Goal: Information Seeking & Learning: Check status

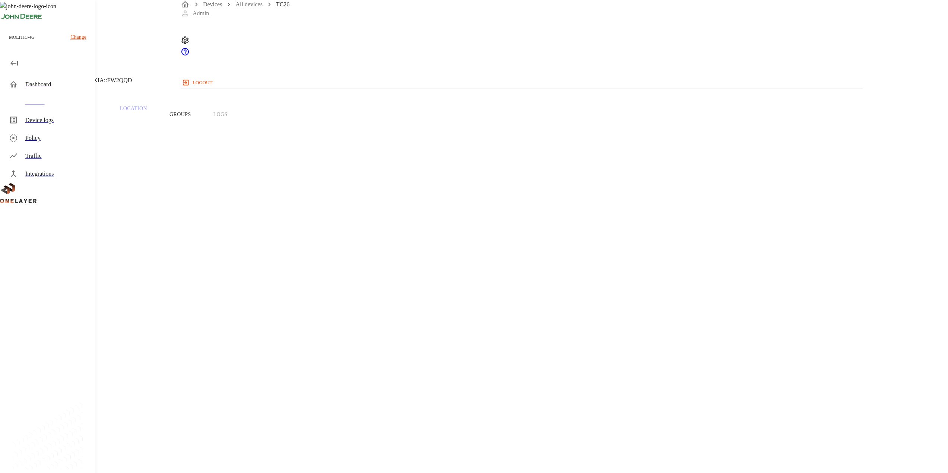
scroll to position [2, 0]
click at [9, 48] on icon at bounding box center [4, 43] width 9 height 9
click at [81, 57] on icon "device tabs" at bounding box center [77, 53] width 7 height 7
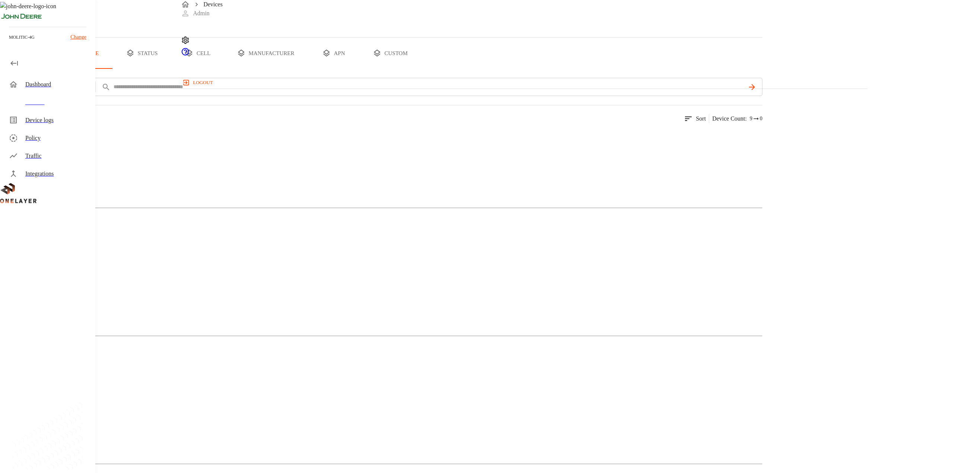
click at [79, 36] on p "Change" at bounding box center [78, 37] width 16 height 8
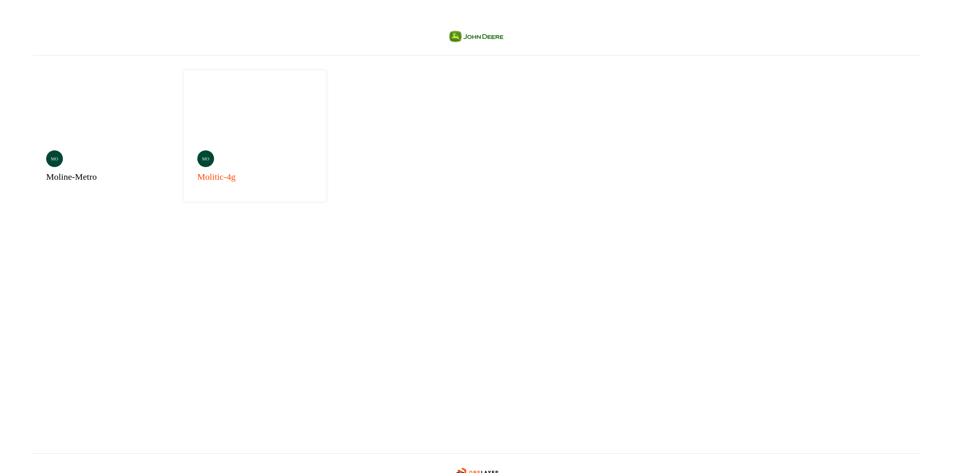
click at [184, 111] on div "Selected mo molitic-4g" at bounding box center [255, 135] width 142 height 131
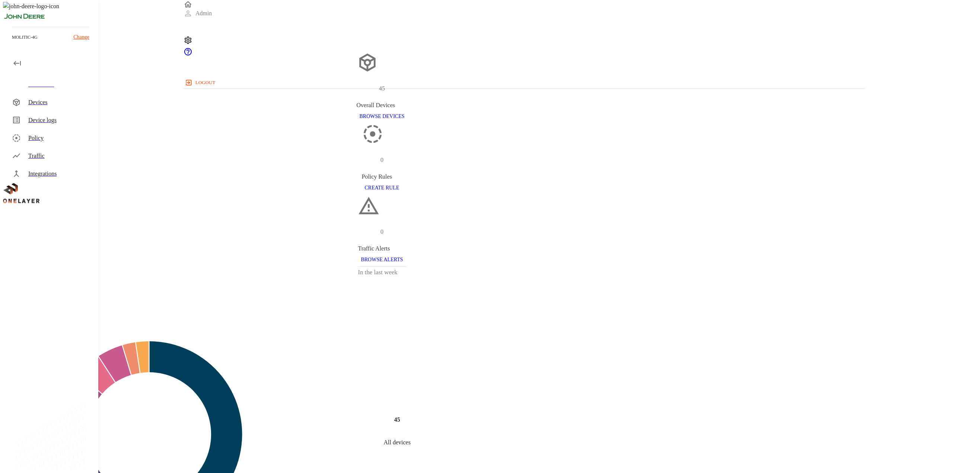
scroll to position [282, 676]
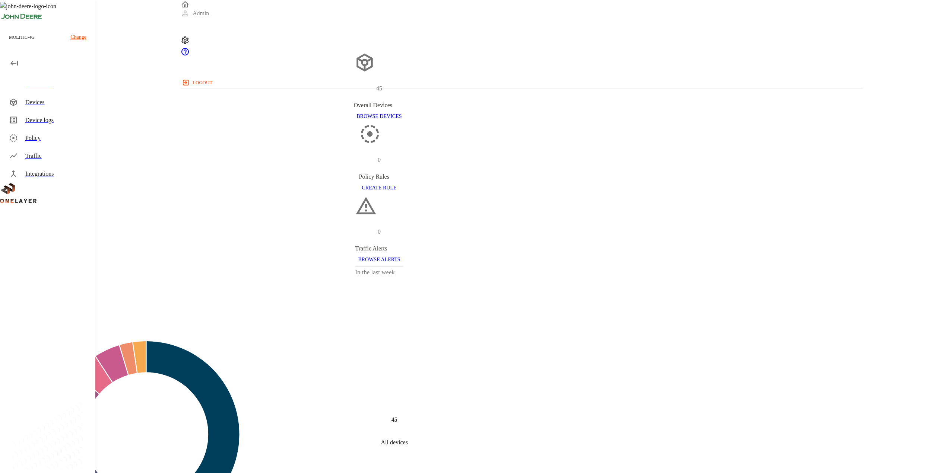
click at [38, 102] on div "Devices" at bounding box center [57, 102] width 64 height 9
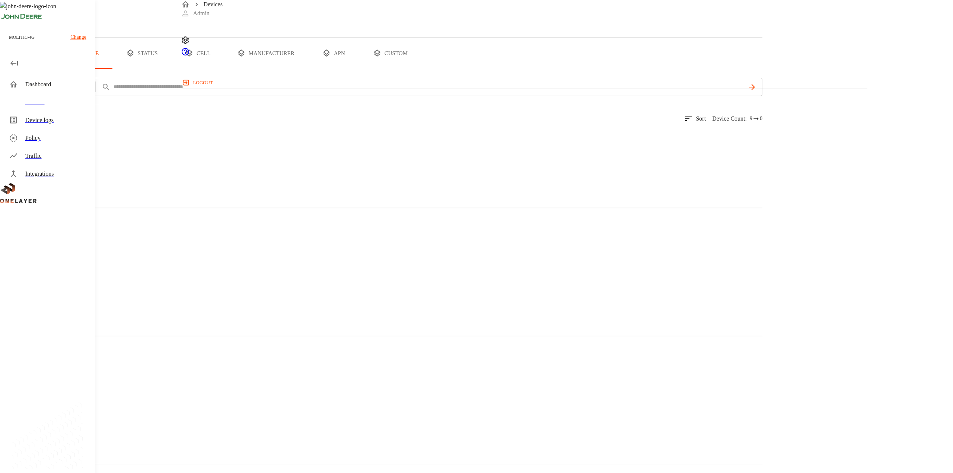
click at [76, 35] on p "Change" at bounding box center [78, 37] width 16 height 8
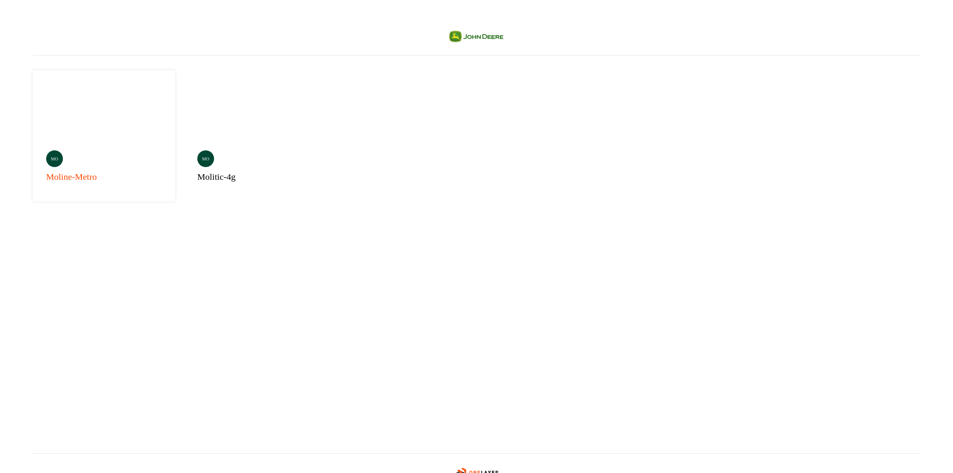
click at [76, 96] on div "mo moline-metro" at bounding box center [104, 135] width 142 height 131
click at [192, 114] on div "Selected mo molitic-4g" at bounding box center [255, 135] width 142 height 131
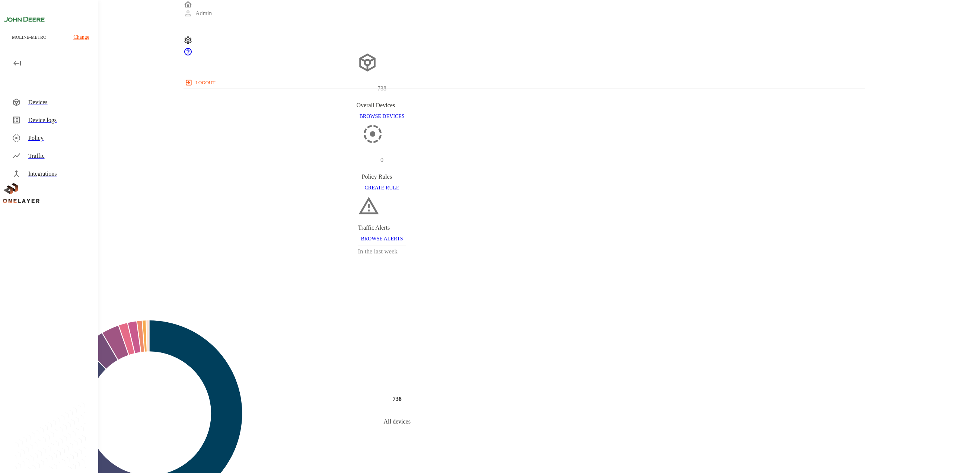
scroll to position [282, 676]
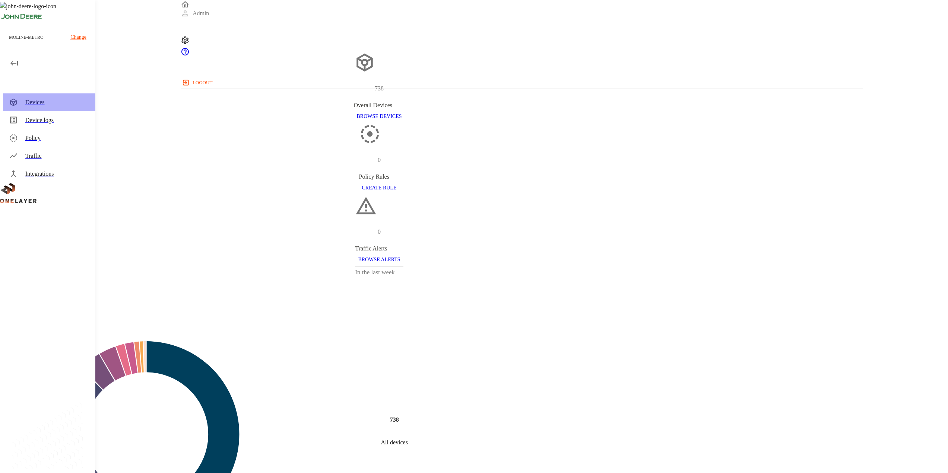
click at [47, 104] on div "Devices" at bounding box center [57, 102] width 64 height 9
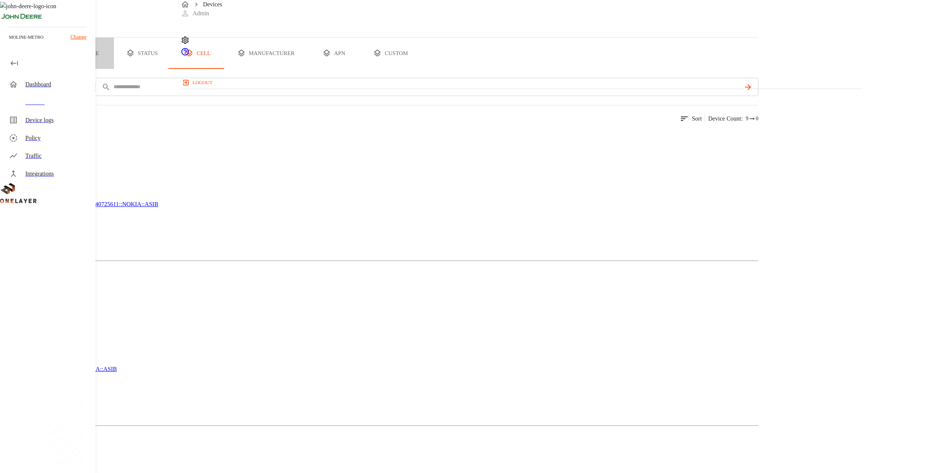
click at [114, 69] on button "type" at bounding box center [86, 53] width 56 height 31
click at [328, 275] on div "Non-Cellular Device" at bounding box center [381, 293] width 763 height 37
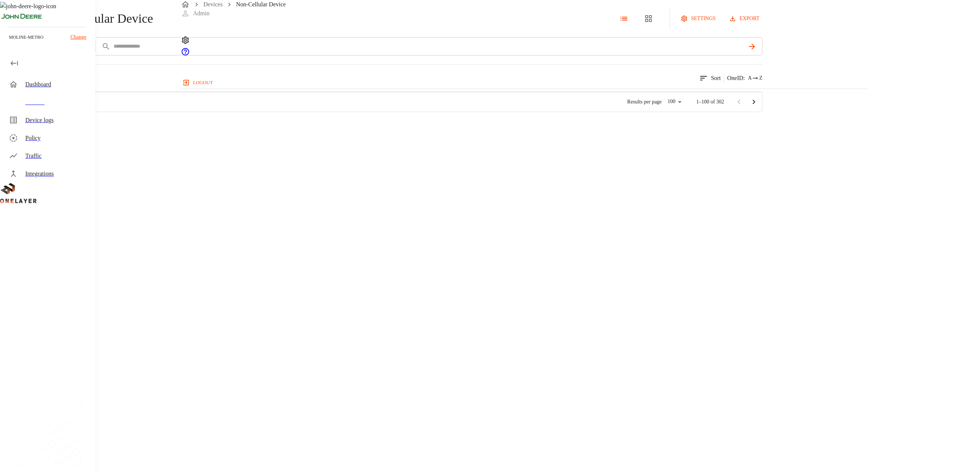
scroll to position [282, 680]
click at [164, 121] on p "WDXMXL0343494" at bounding box center [142, 116] width 42 height 7
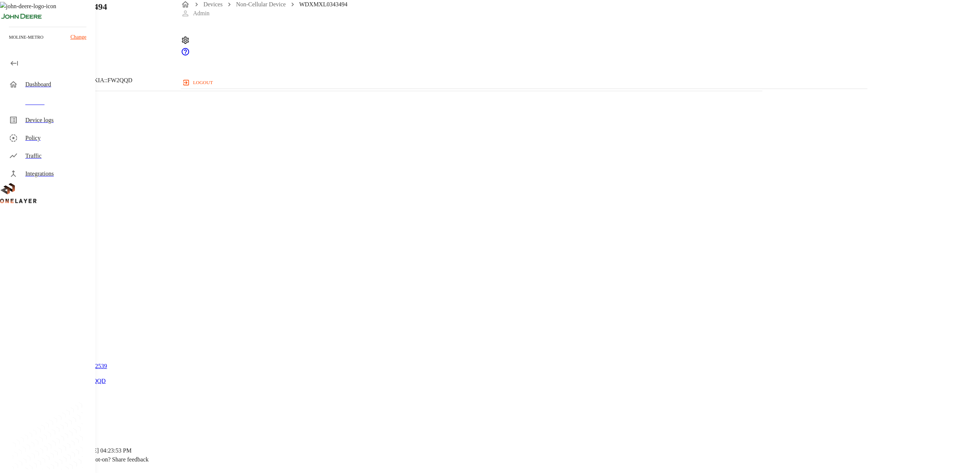
click at [4, 49] on icon at bounding box center [2, 45] width 4 height 7
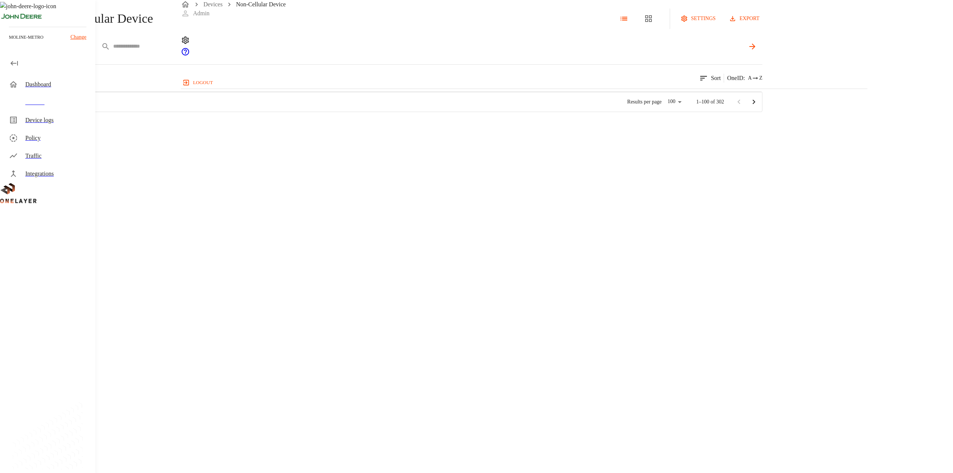
click at [270, 55] on div "IMEI ****" at bounding box center [408, 46] width 709 height 18
click at [267, 77] on body "Devices Non-Cellular Device Admin logout moline-metro Change Dashboard Devices …" at bounding box center [476, 56] width 953 height 112
click at [178, 98] on div at bounding box center [476, 236] width 953 height 473
click at [198, 61] on div "add filter IMEI ****" at bounding box center [381, 49] width 763 height 24
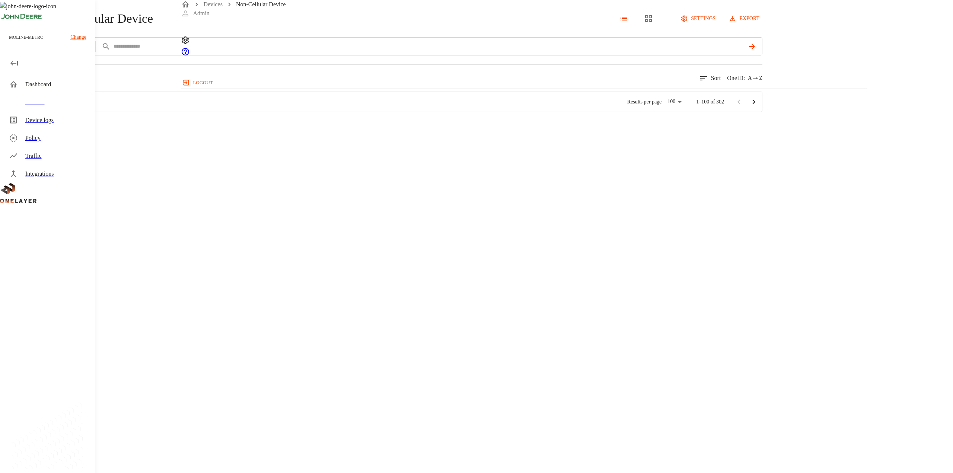
click at [51, 55] on button "add filter" at bounding box center [25, 46] width 51 height 18
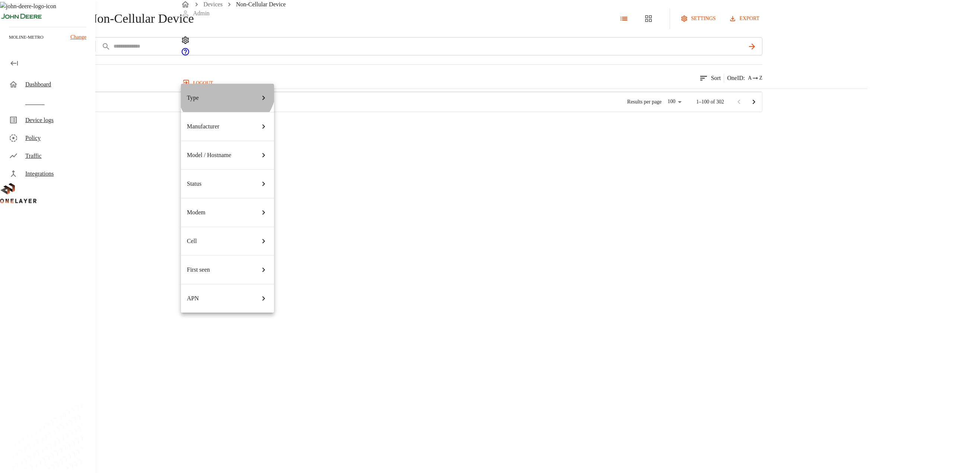
click at [226, 87] on li "Type" at bounding box center [227, 98] width 93 height 28
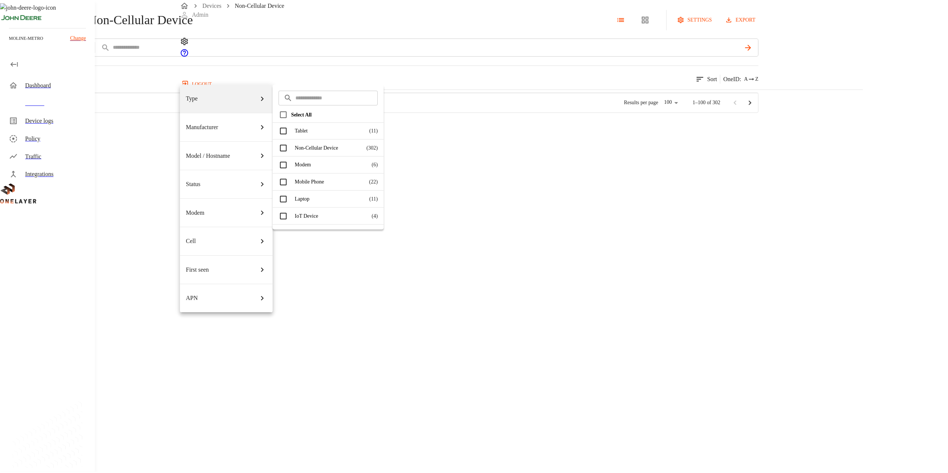
scroll to position [0, 0]
click at [502, 117] on div at bounding box center [476, 236] width 953 height 473
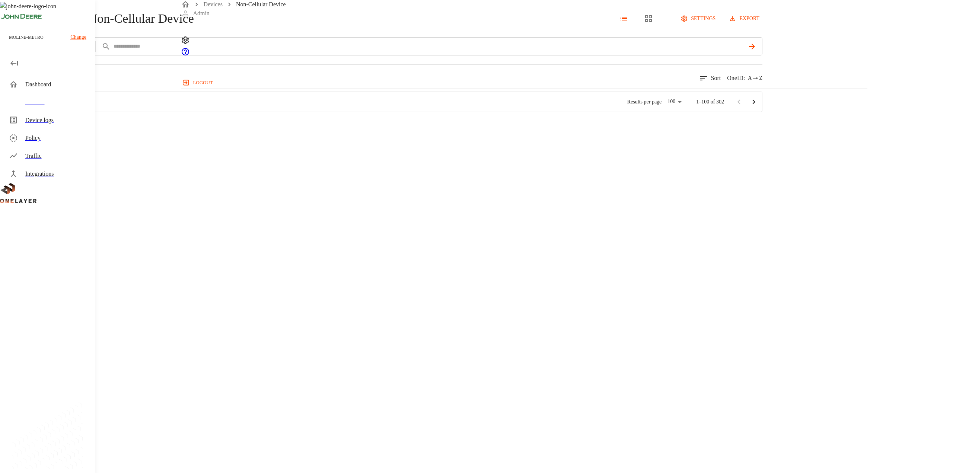
click at [181, 48] on div "Non-Cellular Device settings export add filter IMEI **** 302 results match your…" at bounding box center [476, 56] width 953 height 112
click at [8, 23] on icon at bounding box center [4, 19] width 8 height 8
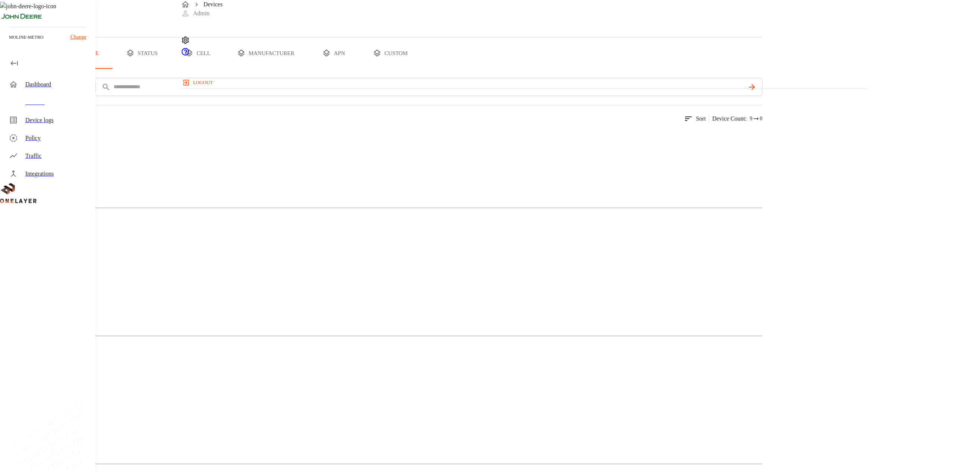
click at [58, 69] on button "all devices" at bounding box center [29, 53] width 58 height 31
click at [51, 96] on button "add filter" at bounding box center [25, 87] width 51 height 18
click at [159, 223] on div at bounding box center [474, 236] width 948 height 473
click at [269, 153] on div "Devices" at bounding box center [260, 143] width 17 height 21
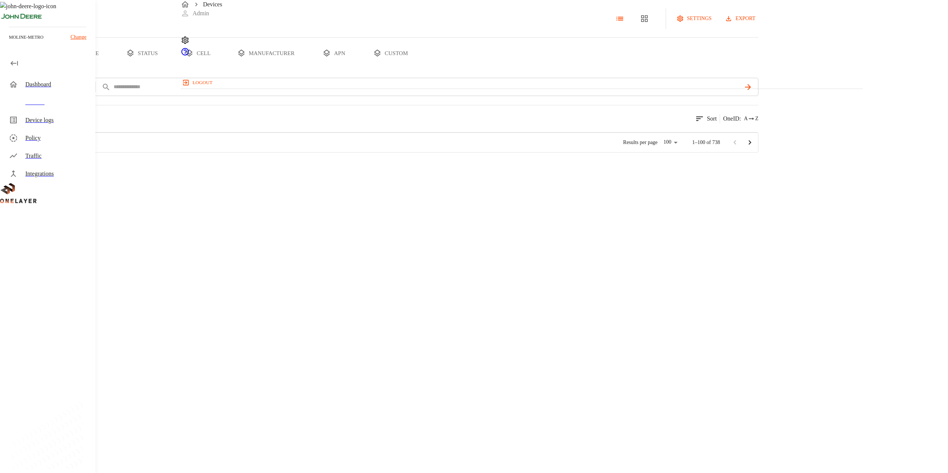
click at [448, 153] on section "738 results match your criteria. Sort OneID : A Z Type Manufacturer Model / # O…" at bounding box center [379, 129] width 758 height 48
click at [741, 123] on p "OneID :" at bounding box center [732, 118] width 18 height 9
click at [888, 153] on div "Devices settings export all devices type status cell manufacturer apn custom ad…" at bounding box center [474, 76] width 948 height 153
click at [51, 96] on button "add filter" at bounding box center [25, 87] width 51 height 18
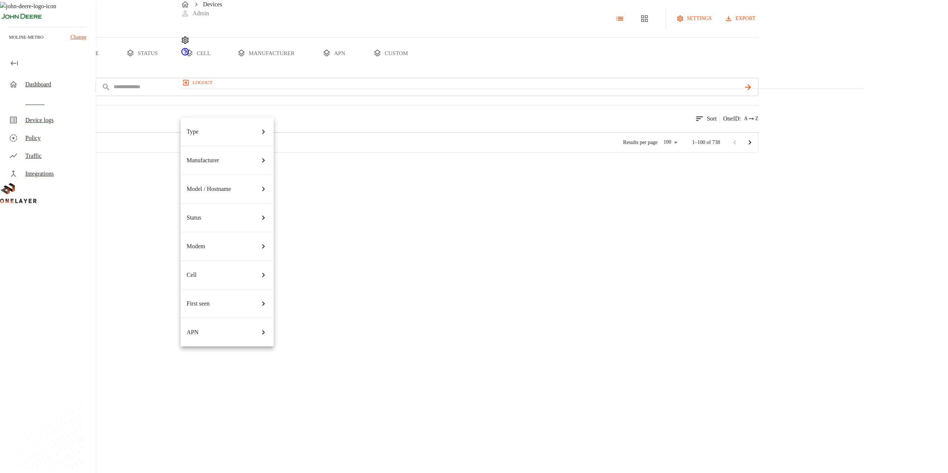
click at [229, 125] on div "Type" at bounding box center [227, 131] width 81 height 21
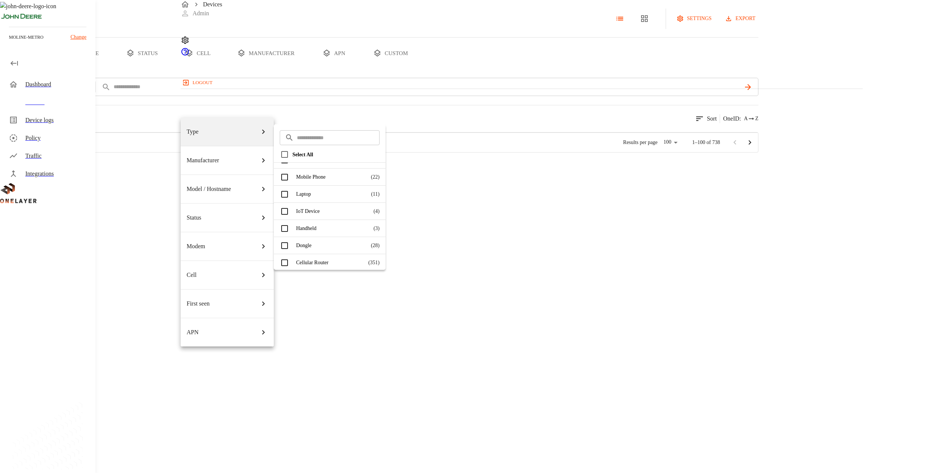
scroll to position [47, 0]
click at [339, 258] on p "Cellular Router" at bounding box center [352, 262] width 26 height 8
click at [373, 257] on icon at bounding box center [375, 260] width 9 height 9
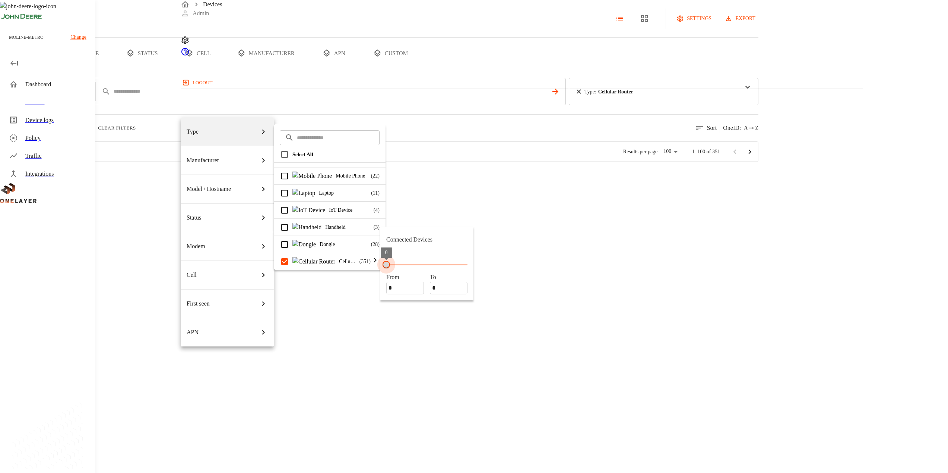
drag, startPoint x: 388, startPoint y: 259, endPoint x: 411, endPoint y: 262, distance: 23.6
click at [411, 262] on span "0 0" at bounding box center [426, 264] width 81 height 11
drag, startPoint x: 385, startPoint y: 258, endPoint x: 413, endPoint y: 261, distance: 28.1
click at [412, 261] on span "0 0" at bounding box center [426, 264] width 81 height 11
click at [398, 259] on span "0 0" at bounding box center [426, 264] width 81 height 11
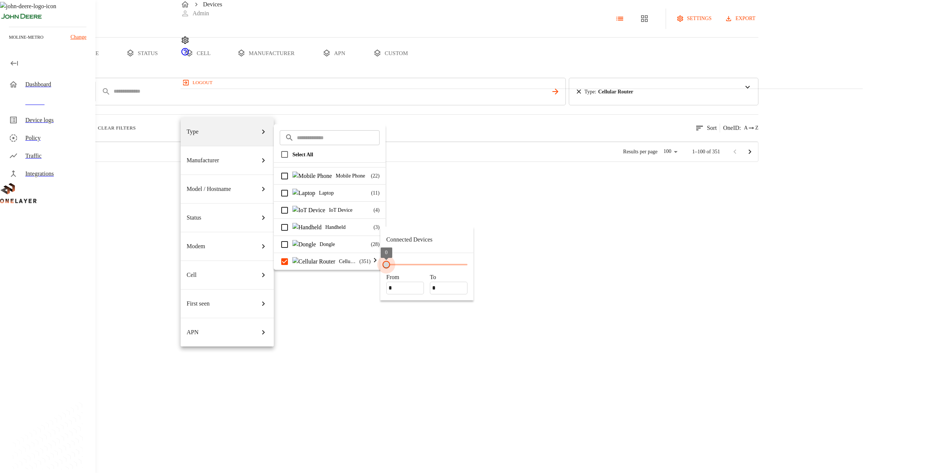
click at [413, 260] on span "0 0" at bounding box center [426, 264] width 81 height 11
drag, startPoint x: 387, startPoint y: 260, endPoint x: 391, endPoint y: 261, distance: 4.6
click at [438, 261] on span "0 0" at bounding box center [426, 264] width 81 height 11
drag, startPoint x: 383, startPoint y: 256, endPoint x: 441, endPoint y: 261, distance: 57.9
click at [441, 260] on span "0 0" at bounding box center [426, 264] width 81 height 11
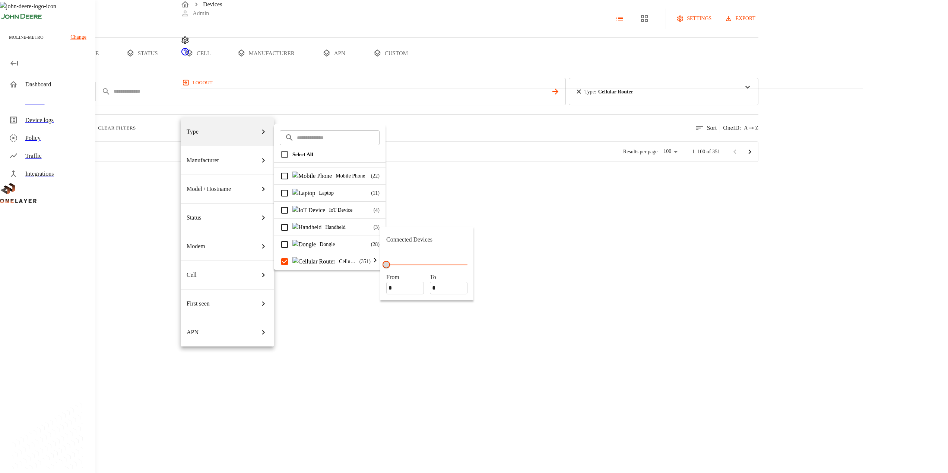
click at [441, 261] on span "0 0" at bounding box center [426, 264] width 81 height 11
click at [415, 259] on span "0 0" at bounding box center [426, 264] width 81 height 11
click at [388, 259] on span "0 0" at bounding box center [426, 264] width 81 height 11
drag, startPoint x: 388, startPoint y: 253, endPoint x: 399, endPoint y: 254, distance: 11.3
click at [388, 259] on span "0 0" at bounding box center [426, 264] width 81 height 11
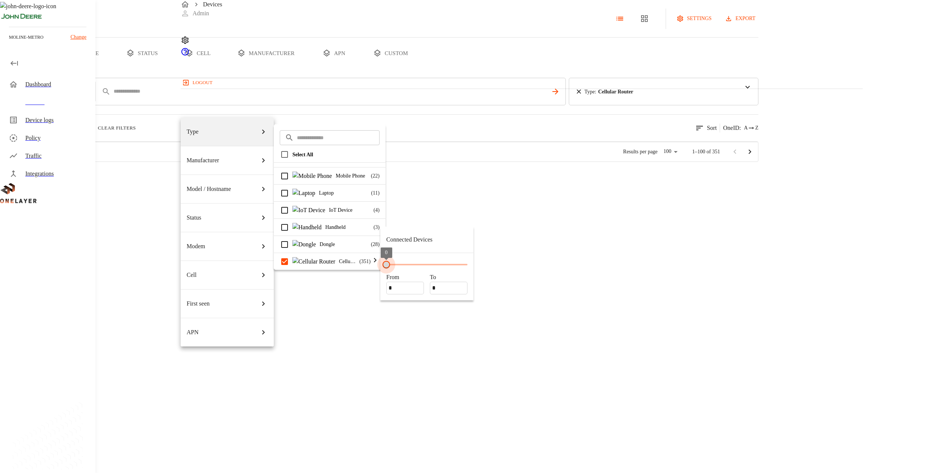
click at [399, 259] on span "0 0" at bounding box center [426, 264] width 81 height 11
click at [409, 291] on div "0 0 From * To *" at bounding box center [426, 276] width 93 height 47
drag, startPoint x: 410, startPoint y: 283, endPoint x: 382, endPoint y: 278, distance: 27.6
click at [382, 278] on div "0 0 From * To *" at bounding box center [426, 276] width 93 height 47
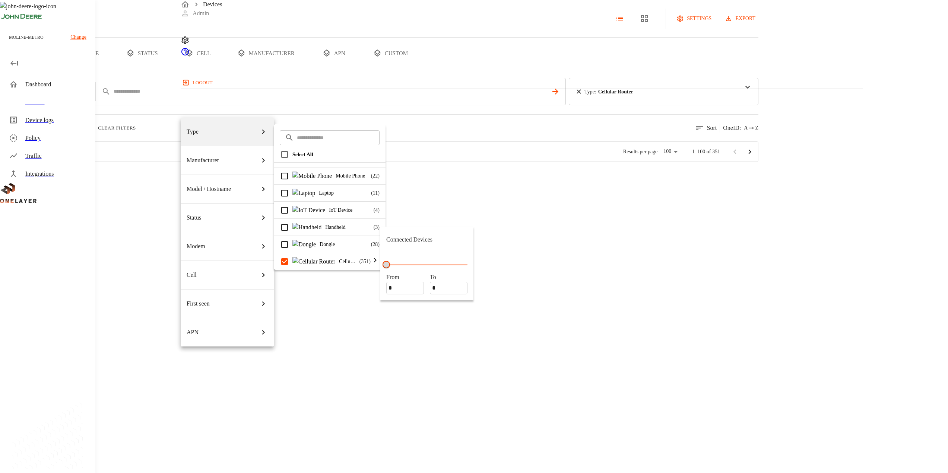
click at [400, 282] on input "*" at bounding box center [404, 288] width 33 height 12
click at [429, 282] on div "From * To *" at bounding box center [426, 284] width 81 height 22
click at [436, 282] on input "*" at bounding box center [448, 288] width 33 height 12
click at [405, 282] on input "*" at bounding box center [404, 288] width 33 height 12
click at [394, 283] on input "*" at bounding box center [404, 288] width 33 height 12
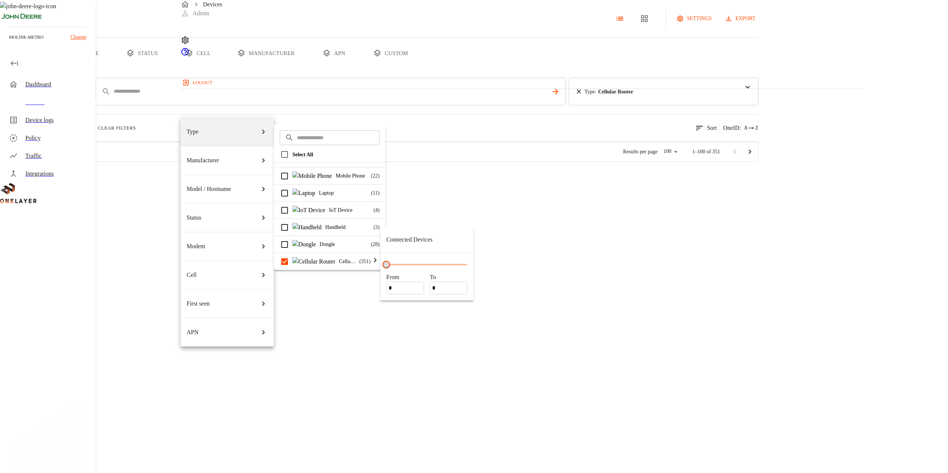
click at [406, 282] on input "*" at bounding box center [404, 288] width 33 height 12
click at [143, 312] on div at bounding box center [474, 236] width 948 height 473
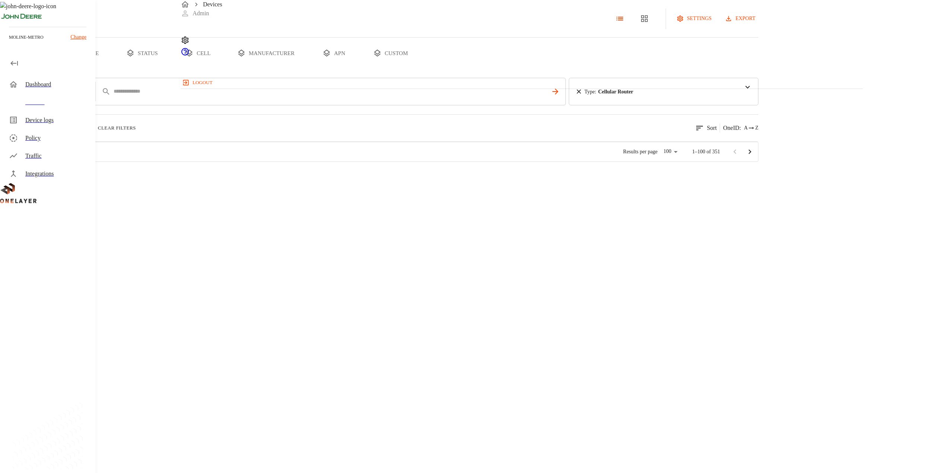
click at [114, 68] on button "type" at bounding box center [86, 53] width 56 height 31
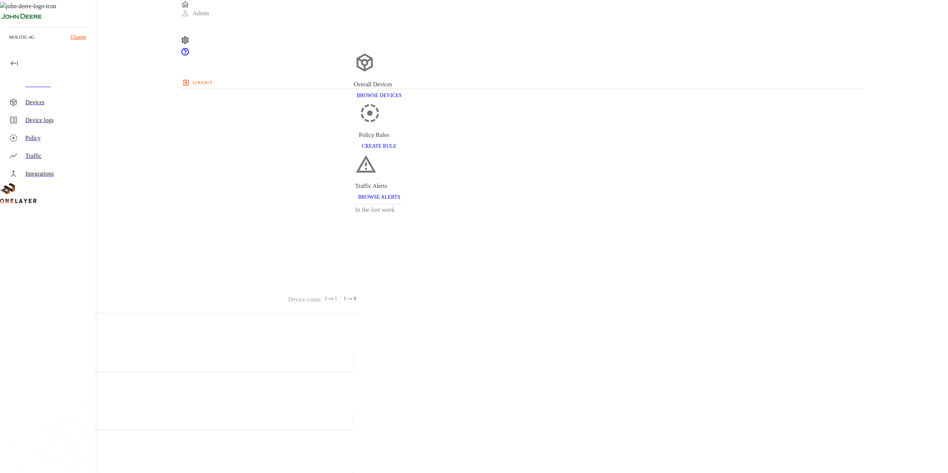
scroll to position [282, 676]
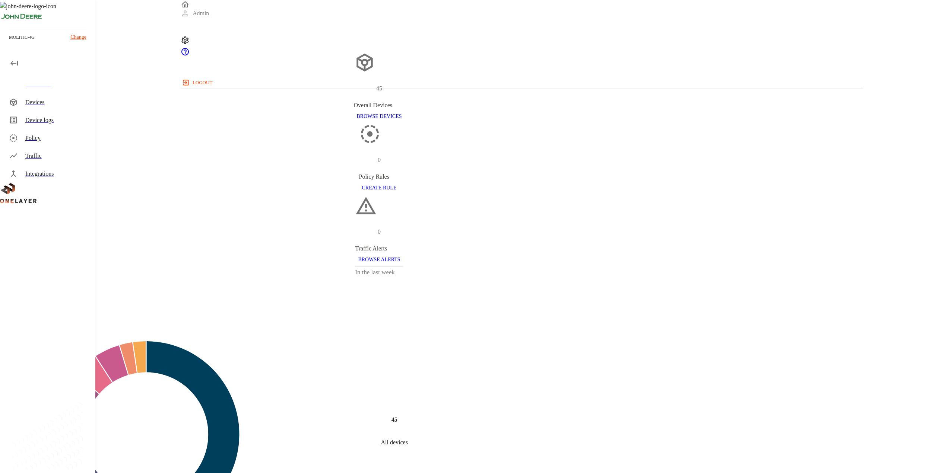
click at [58, 104] on div "Devices" at bounding box center [57, 102] width 64 height 9
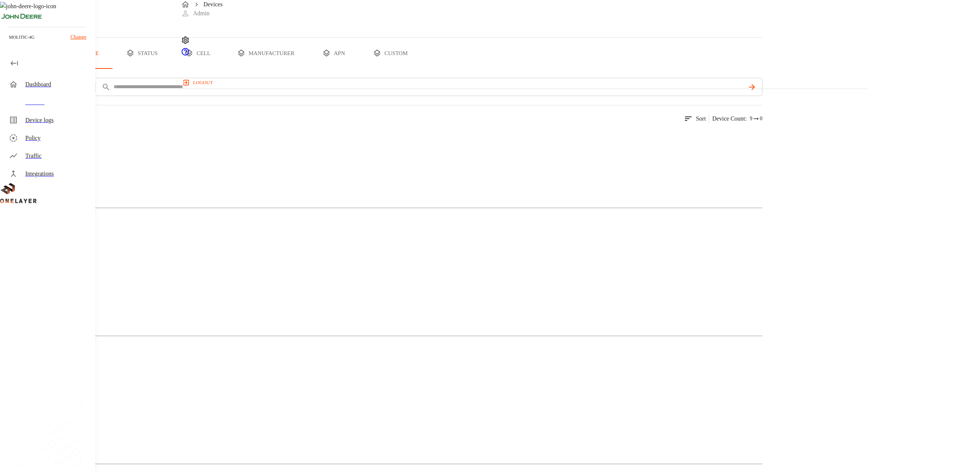
click at [58, 69] on button "all devices" at bounding box center [29, 53] width 58 height 31
click at [474, 287] on div "N/A" at bounding box center [427, 274] width 93 height 27
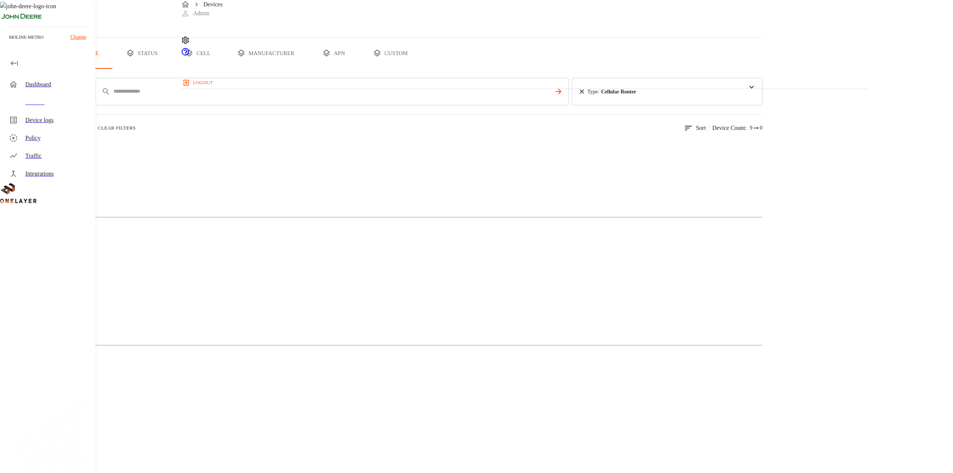
click at [58, 69] on button "all devices" at bounding box center [29, 53] width 58 height 31
click at [114, 69] on button "type" at bounding box center [86, 53] width 56 height 31
click at [586, 95] on icon at bounding box center [581, 91] width 7 height 7
click at [51, 96] on button "add filter" at bounding box center [25, 87] width 51 height 18
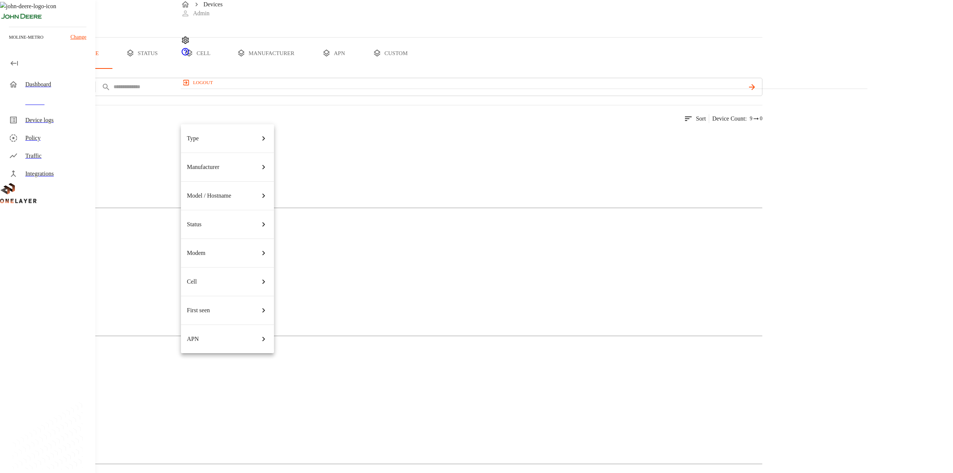
click at [212, 73] on div at bounding box center [476, 236] width 953 height 473
click at [58, 69] on button "all devices" at bounding box center [29, 53] width 58 height 31
click at [317, 92] on input "text" at bounding box center [427, 87] width 628 height 11
click at [271, 96] on div "IMEI ****" at bounding box center [406, 87] width 705 height 18
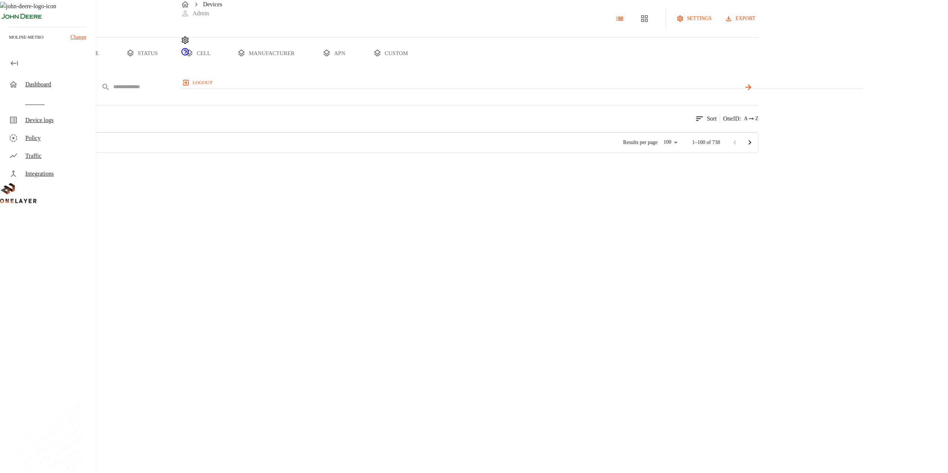
click at [267, 114] on body "Devices Admin logout moline-metro Change Dashboard Devices Device logs Policy T…" at bounding box center [474, 76] width 948 height 153
click at [261, 153] on li "IMSI" at bounding box center [273, 155] width 82 height 20
type input "****"
click at [325, 96] on div "IMSI ****" at bounding box center [406, 87] width 705 height 18
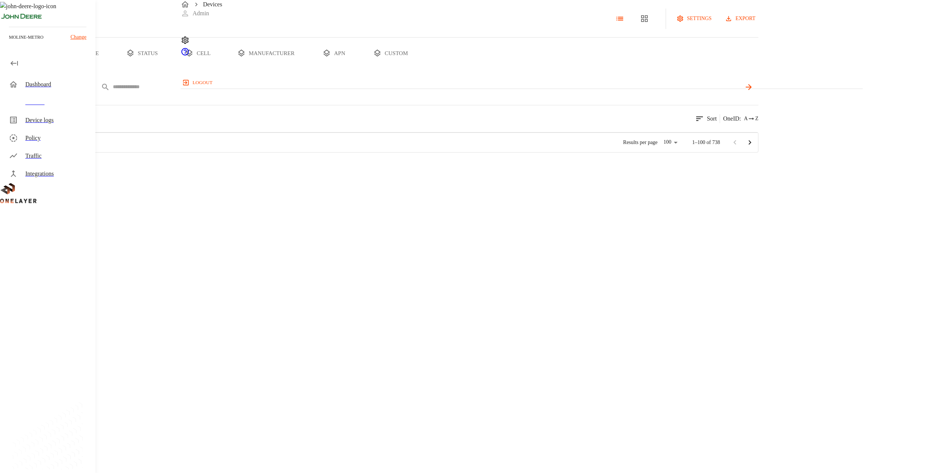
click at [326, 92] on input "text" at bounding box center [427, 87] width 628 height 11
click at [272, 207] on div "N/A #02efbb04" at bounding box center [194, 193] width 155 height 27
click at [272, 302] on div "N/A #15174e20" at bounding box center [194, 289] width 155 height 27
